Goal: Consume media (video, audio)

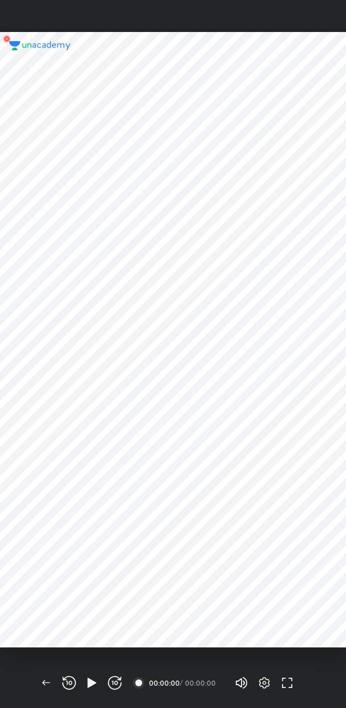
scroll to position [708, 346]
click at [90, 684] on icon "button" at bounding box center [91, 683] width 9 height 10
click at [177, 341] on img at bounding box center [173, 339] width 55 height 55
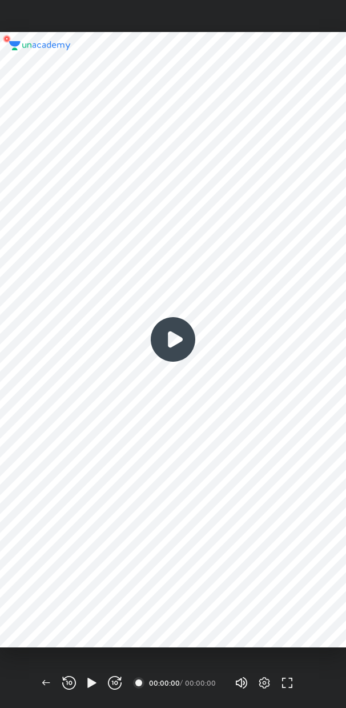
click at [177, 341] on img at bounding box center [173, 339] width 55 height 55
click at [141, 683] on div at bounding box center [138, 682] width 11 height 11
click at [150, 683] on div "00:00:00" at bounding box center [163, 683] width 29 height 7
click at [86, 680] on icon "button" at bounding box center [92, 683] width 14 height 14
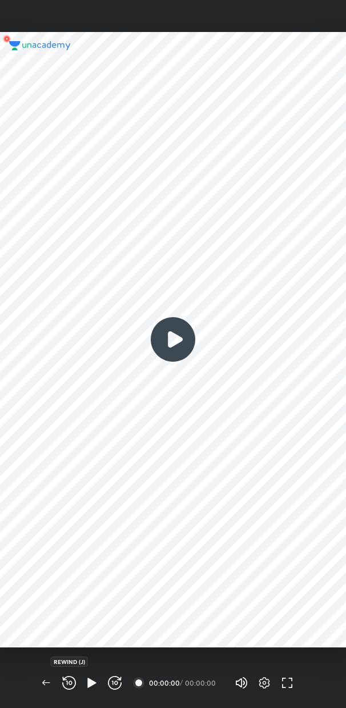
click at [70, 681] on icon "button" at bounding box center [70, 683] width 3 height 4
click at [88, 681] on icon "button" at bounding box center [91, 683] width 9 height 10
